Goal: Task Accomplishment & Management: Use online tool/utility

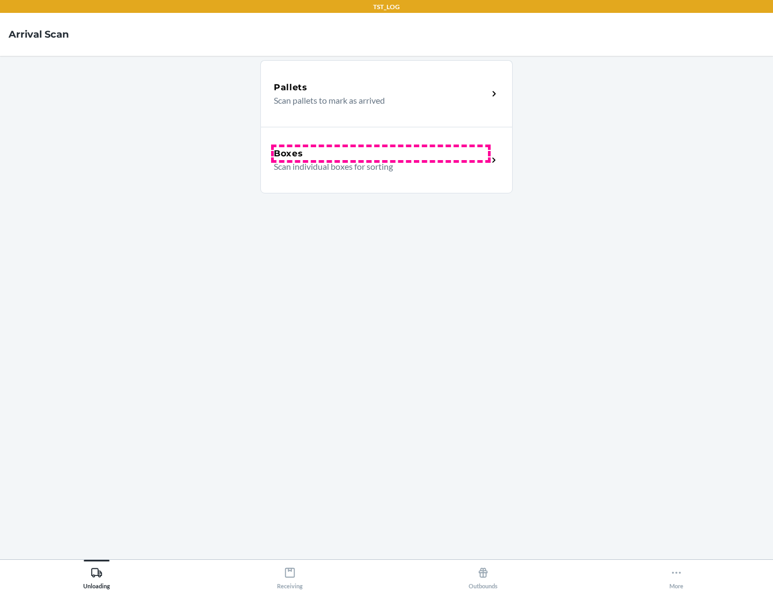
click at [381, 154] on div "Boxes" at bounding box center [381, 153] width 214 height 13
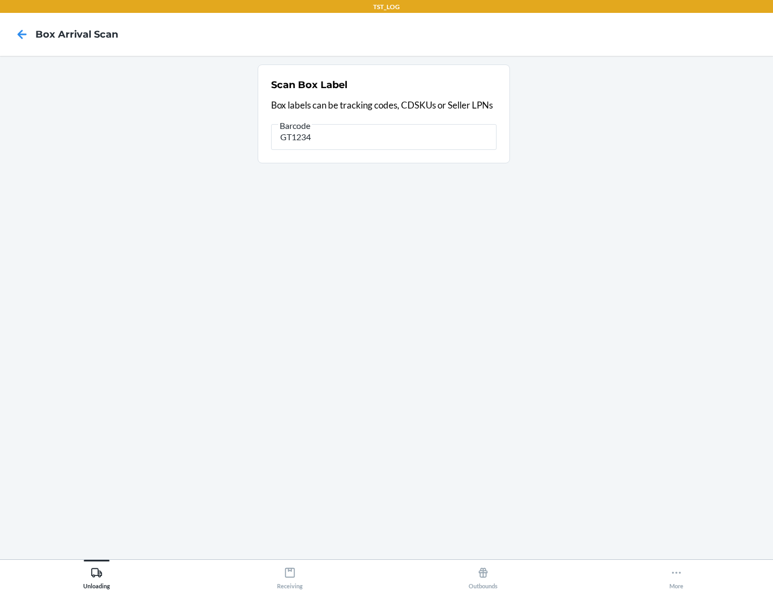
type input "GT1234"
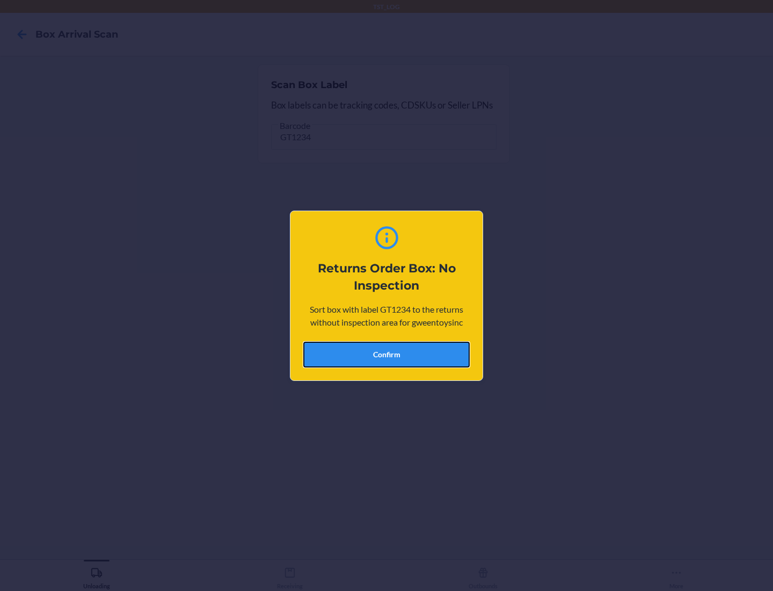
click at [387, 354] on button "Confirm" at bounding box center [386, 355] width 167 height 26
